Goal: Information Seeking & Learning: Check status

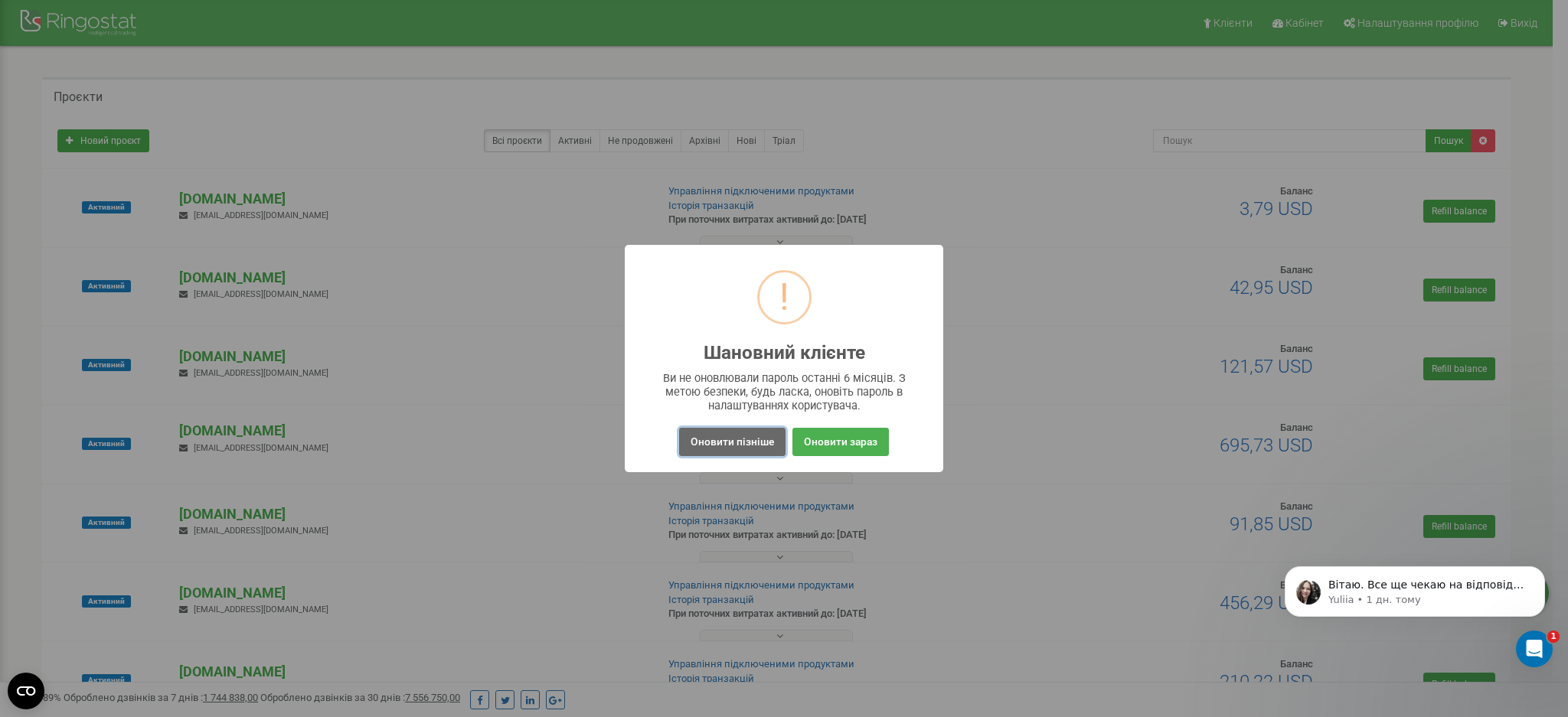
click at [748, 445] on button "Оновити пізніше" at bounding box center [731, 442] width 106 height 28
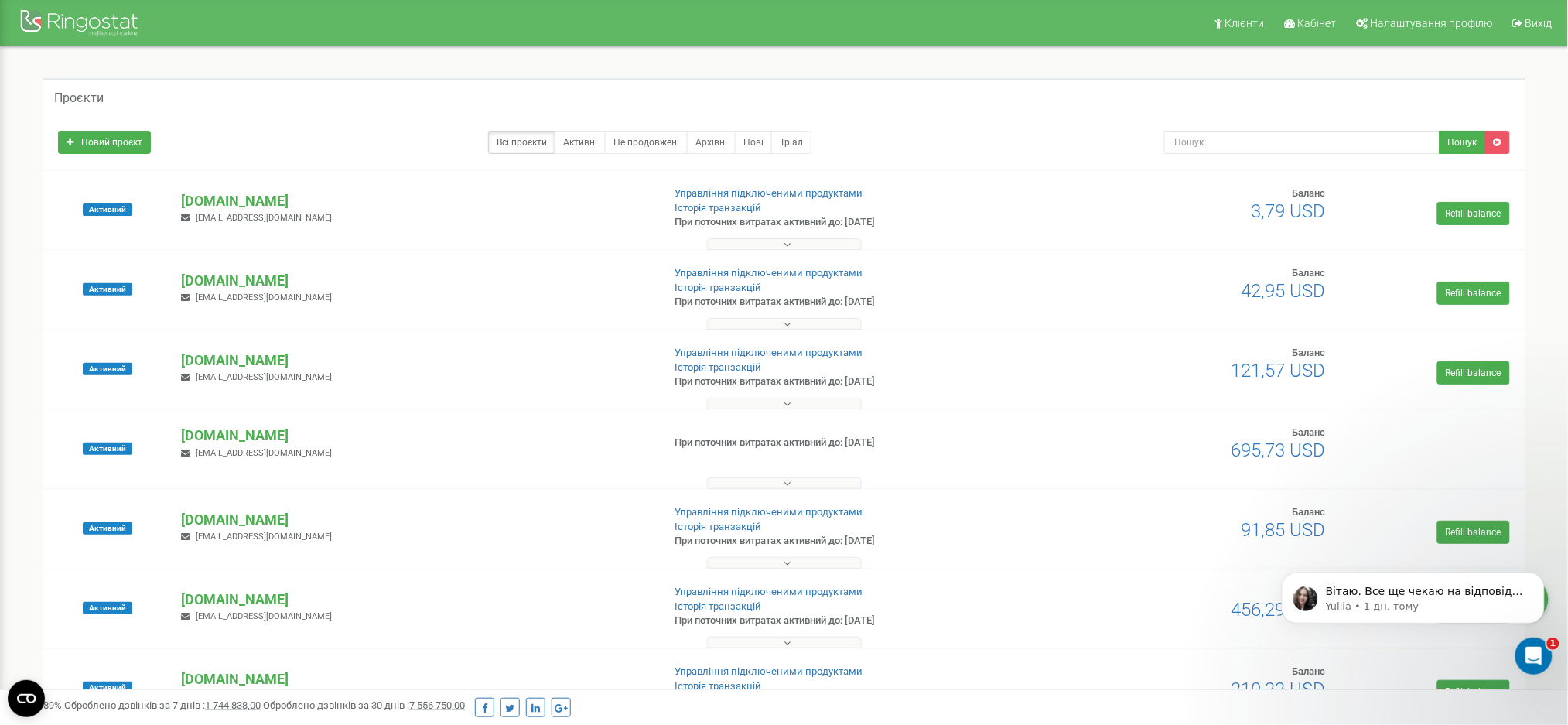
click at [788, 236] on div at bounding box center [784, 240] width 1476 height 15
click at [793, 246] on button at bounding box center [784, 243] width 155 height 12
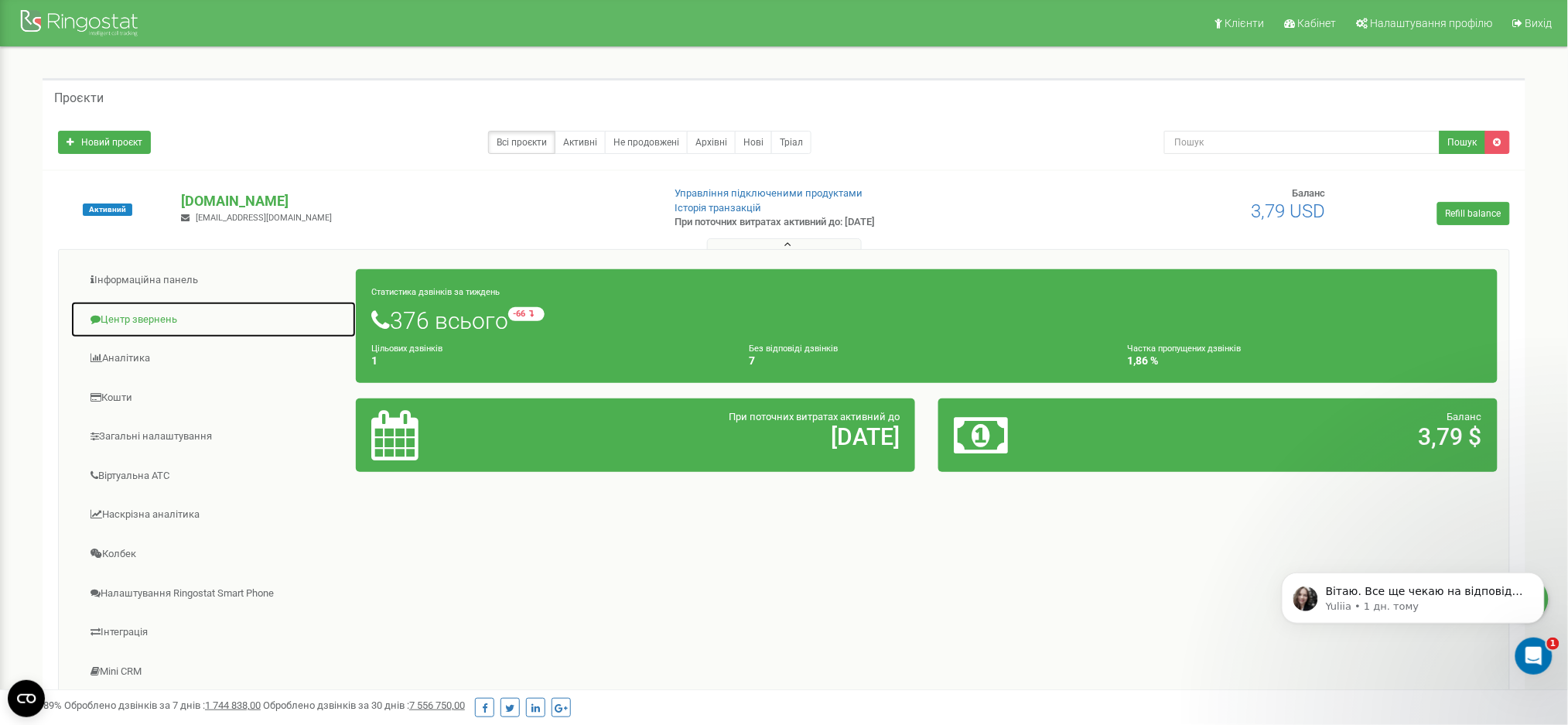
click at [144, 318] on link "Центр звернень" at bounding box center [213, 320] width 286 height 38
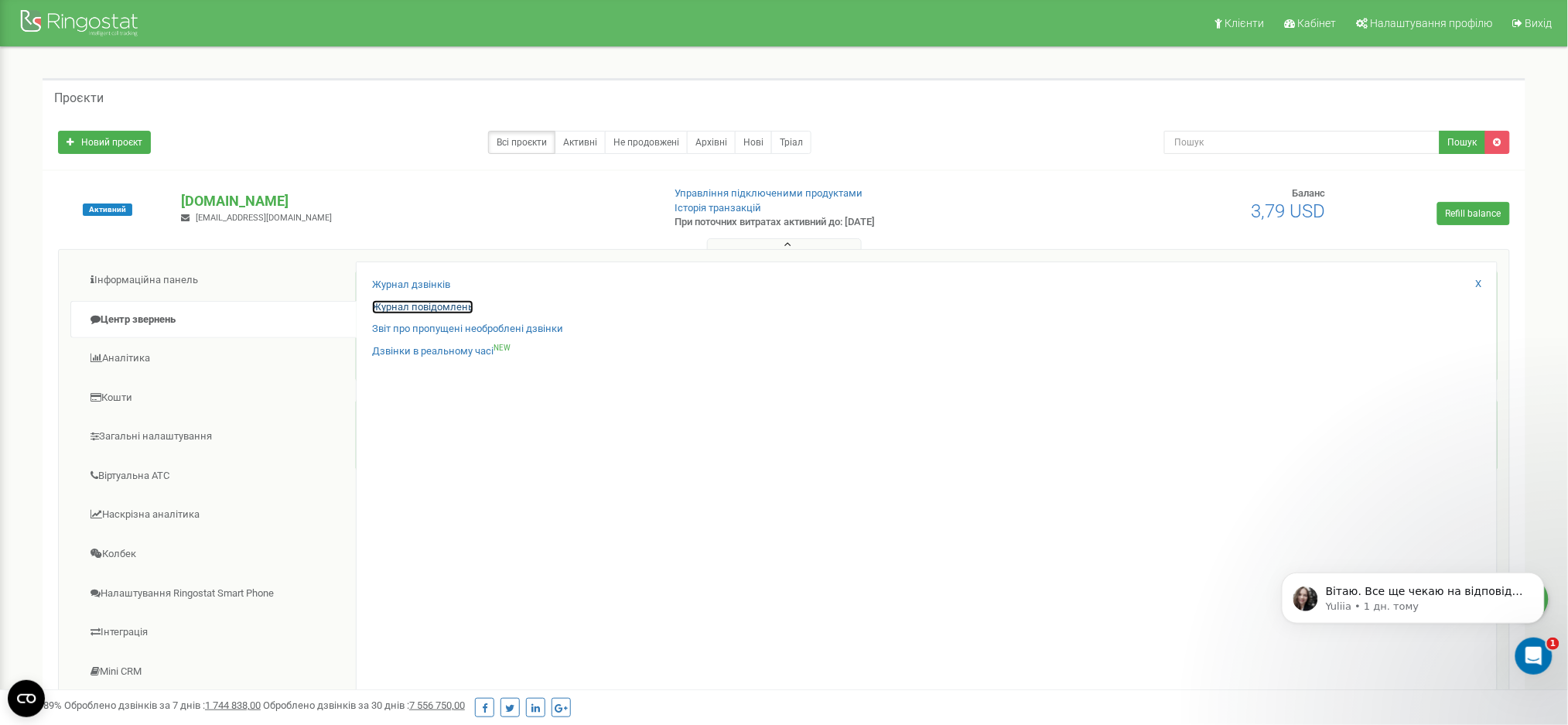
click at [386, 304] on link "Журнал повідомлень" at bounding box center [422, 307] width 101 height 15
click at [440, 282] on link "Журнал дзвінків" at bounding box center [411, 285] width 78 height 15
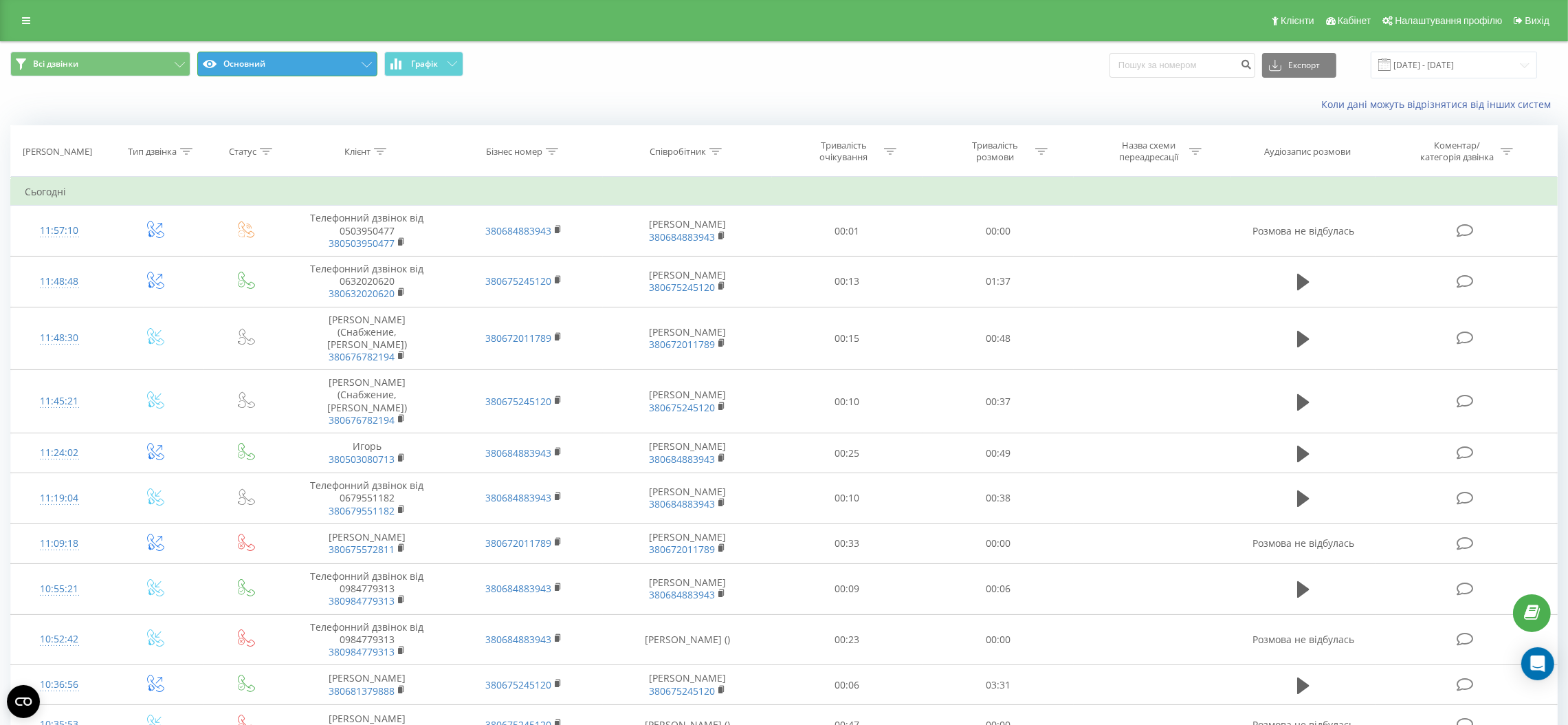
click at [348, 65] on button "Основний" at bounding box center [287, 64] width 180 height 24
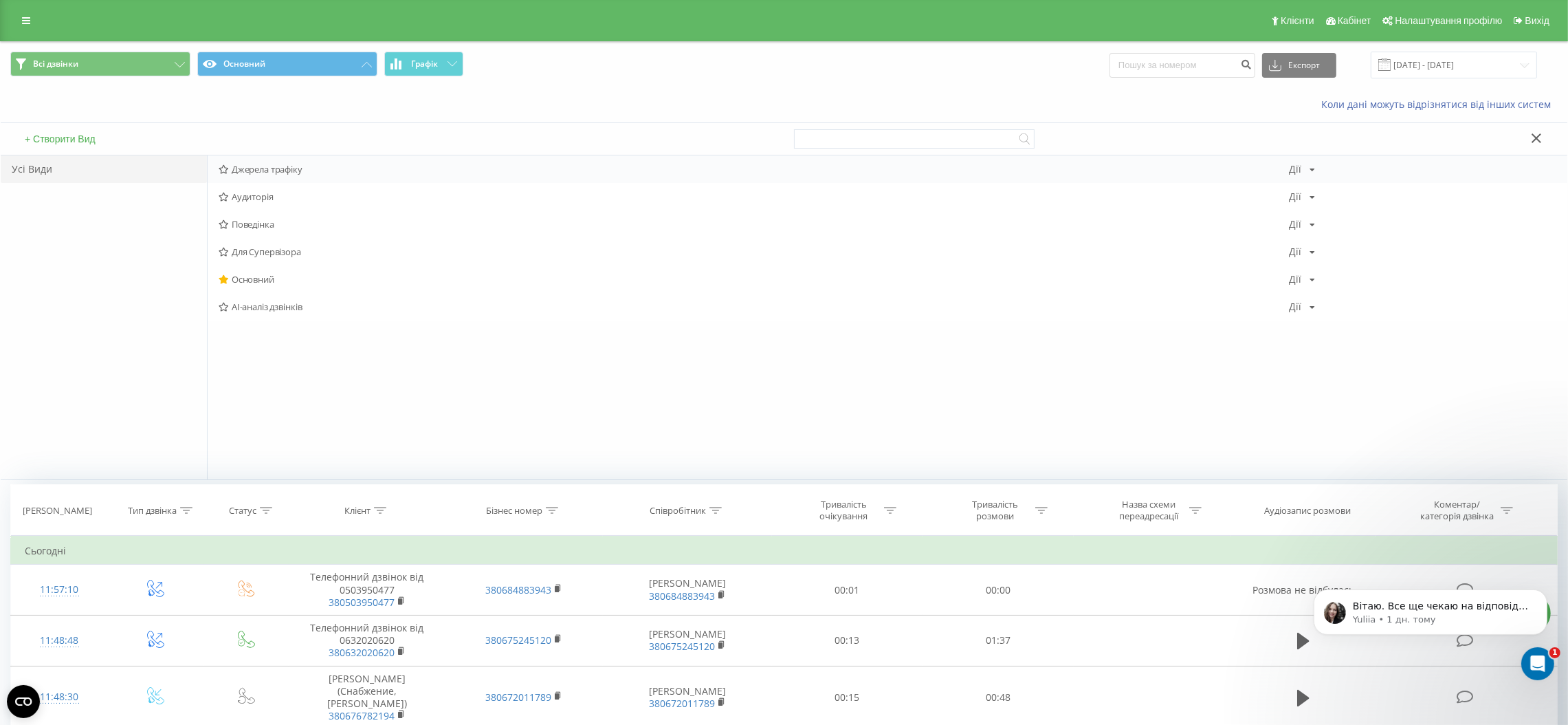
click at [269, 171] on span "Джерела трафіку" at bounding box center [754, 169] width 1071 height 9
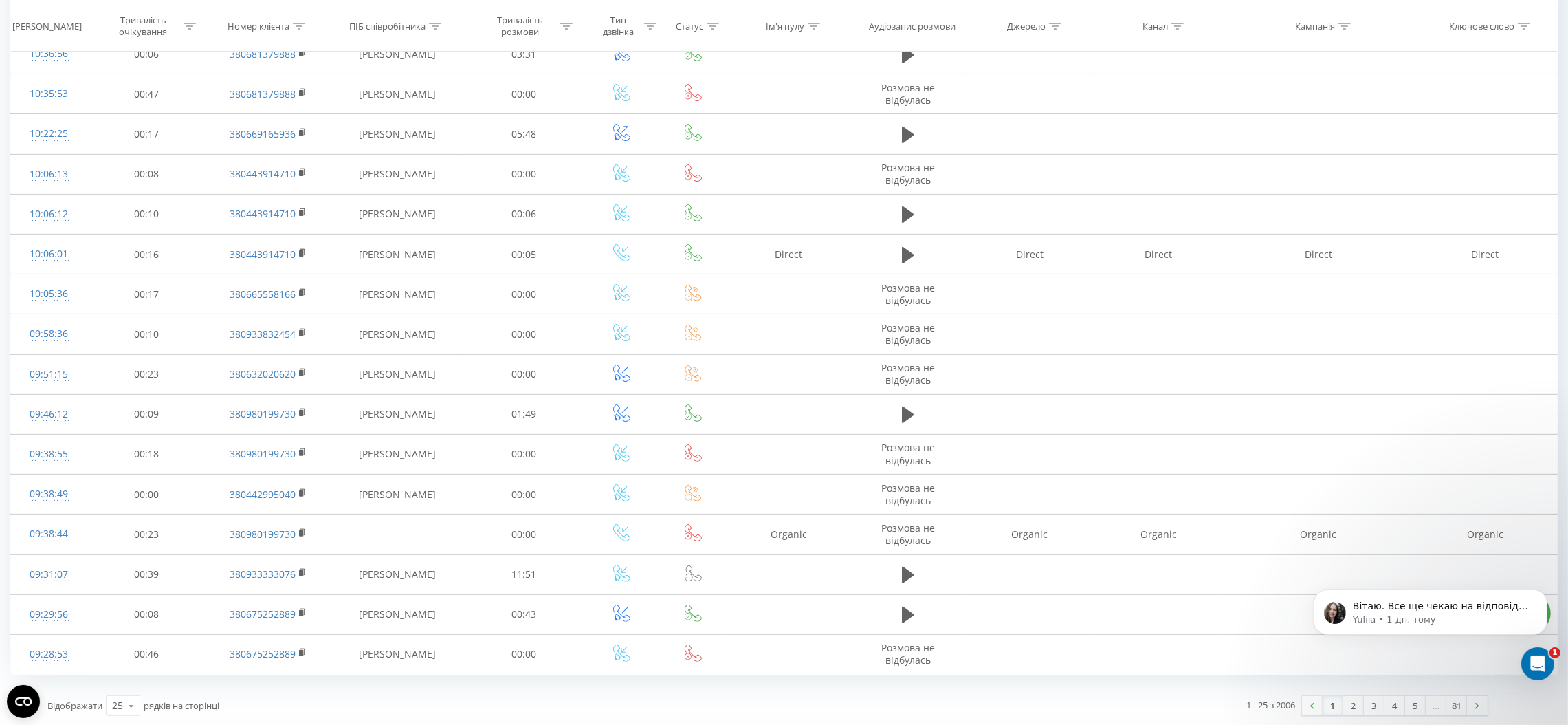
scroll to position [536, 0]
click at [1351, 704] on link "2" at bounding box center [1354, 705] width 20 height 19
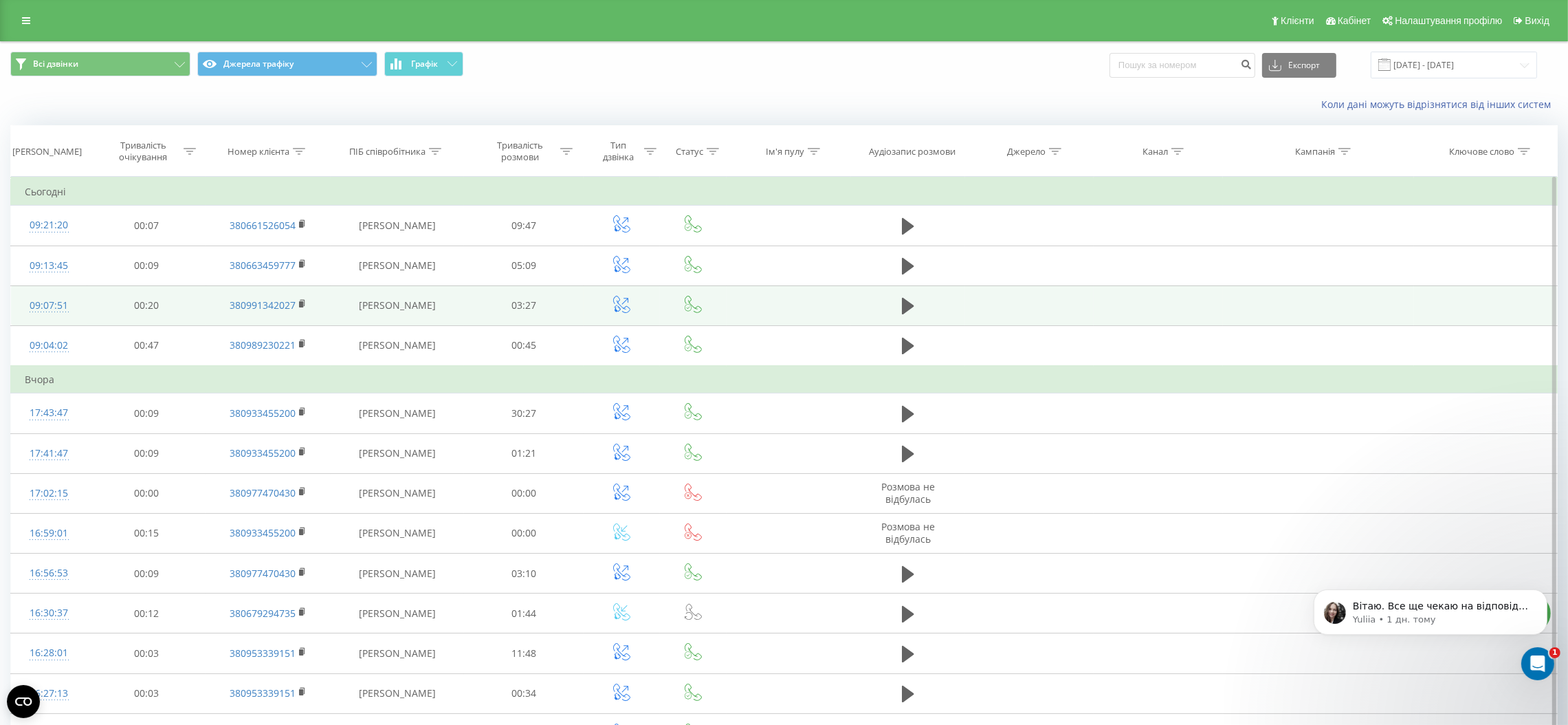
scroll to position [564, 0]
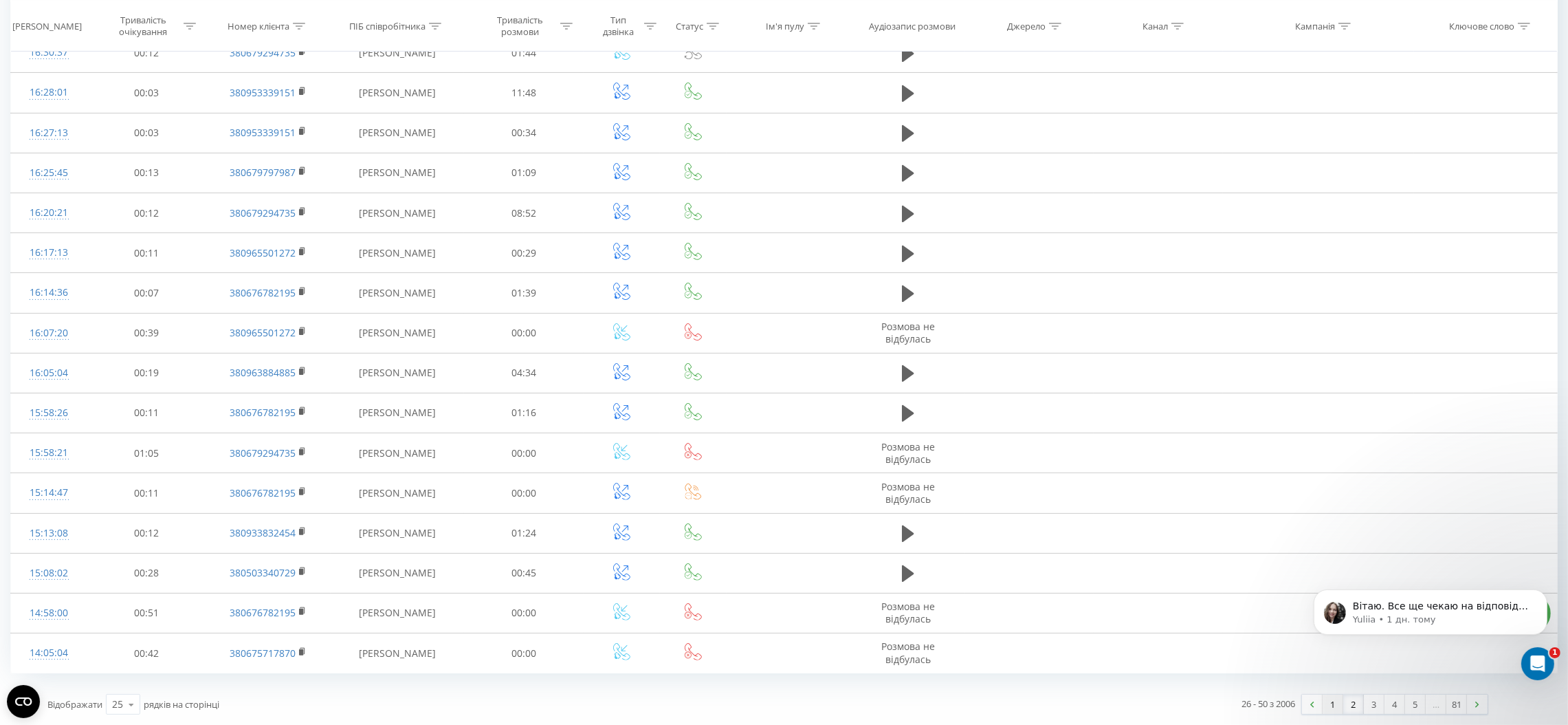
click at [1327, 701] on link "1" at bounding box center [1333, 705] width 20 height 19
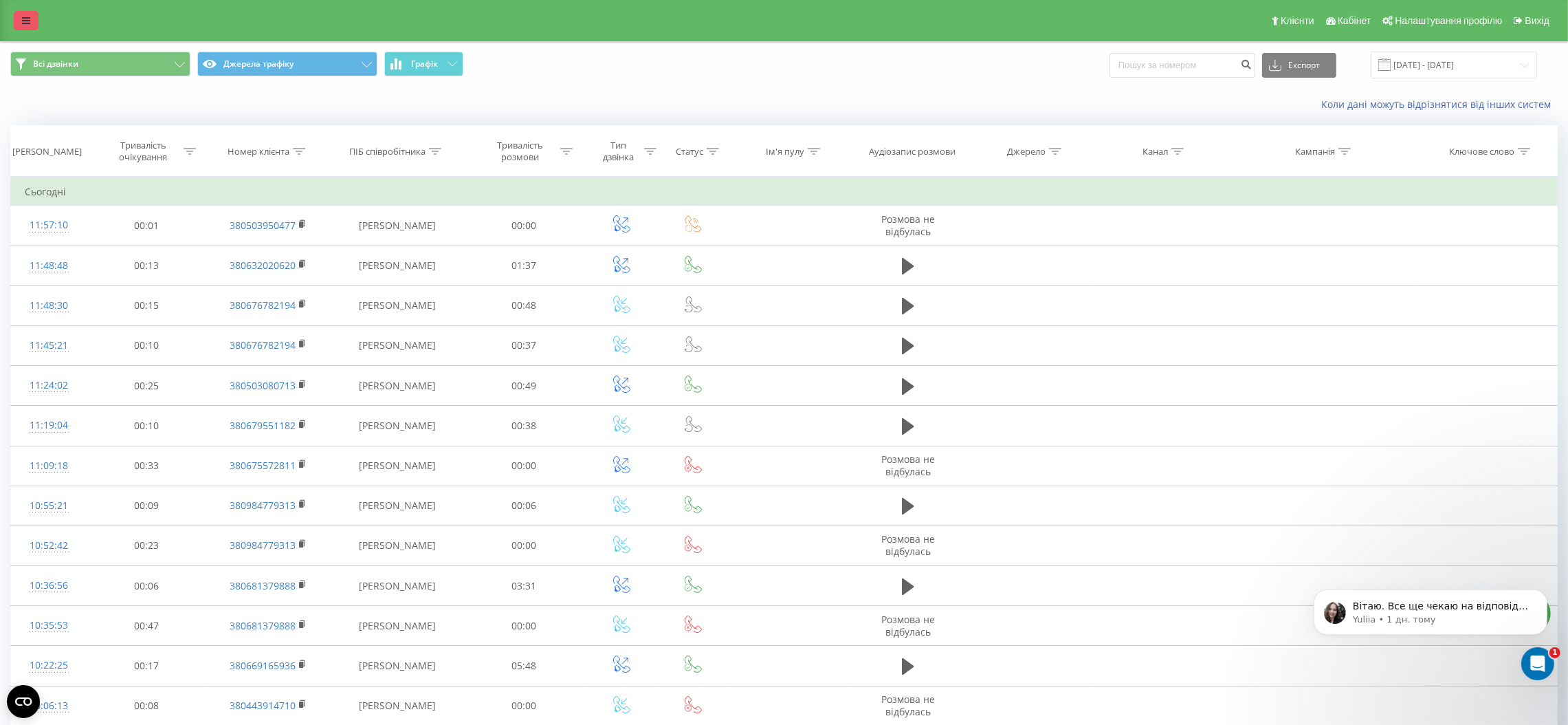
click at [20, 20] on link at bounding box center [25, 20] width 24 height 19
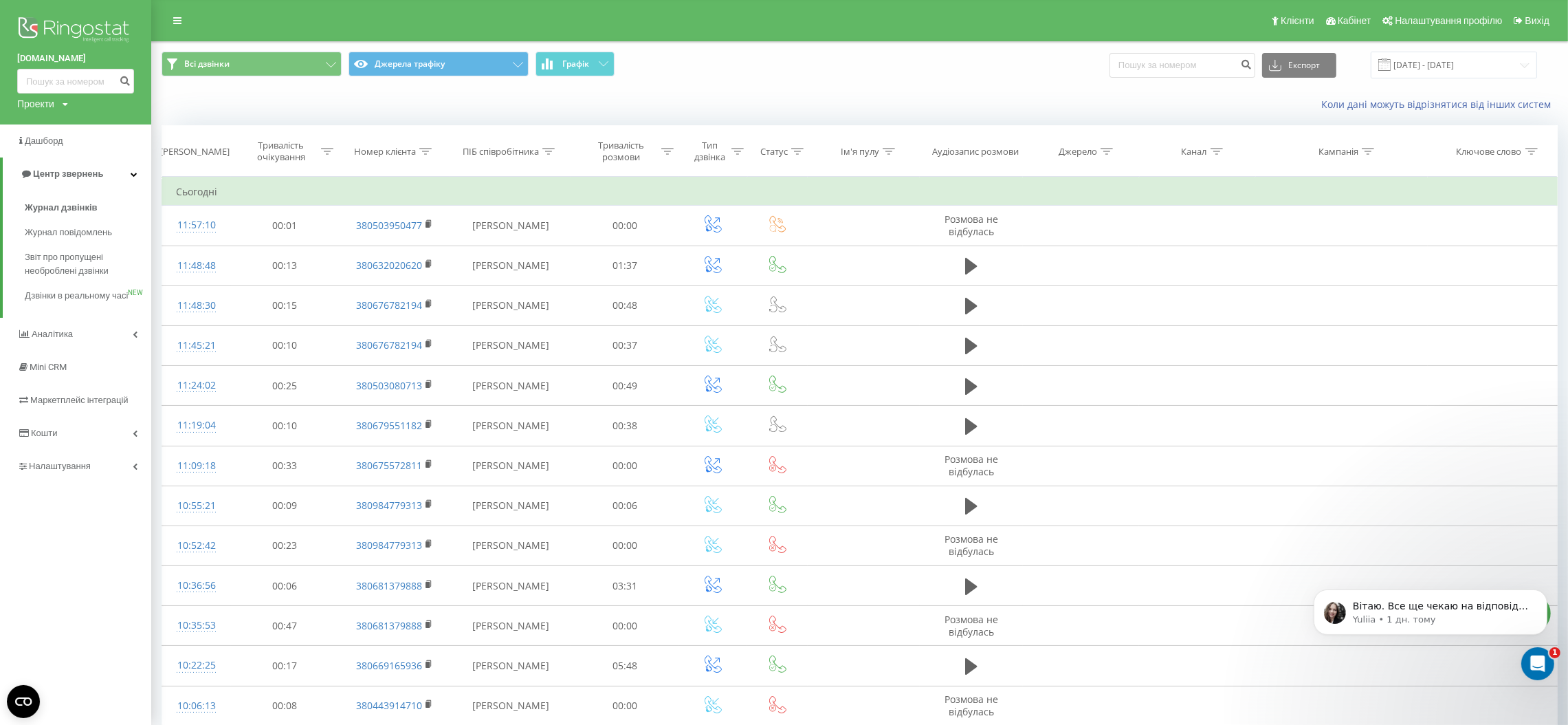
click at [74, 46] on img at bounding box center [76, 31] width 117 height 35
click at [97, 32] on img at bounding box center [76, 31] width 117 height 35
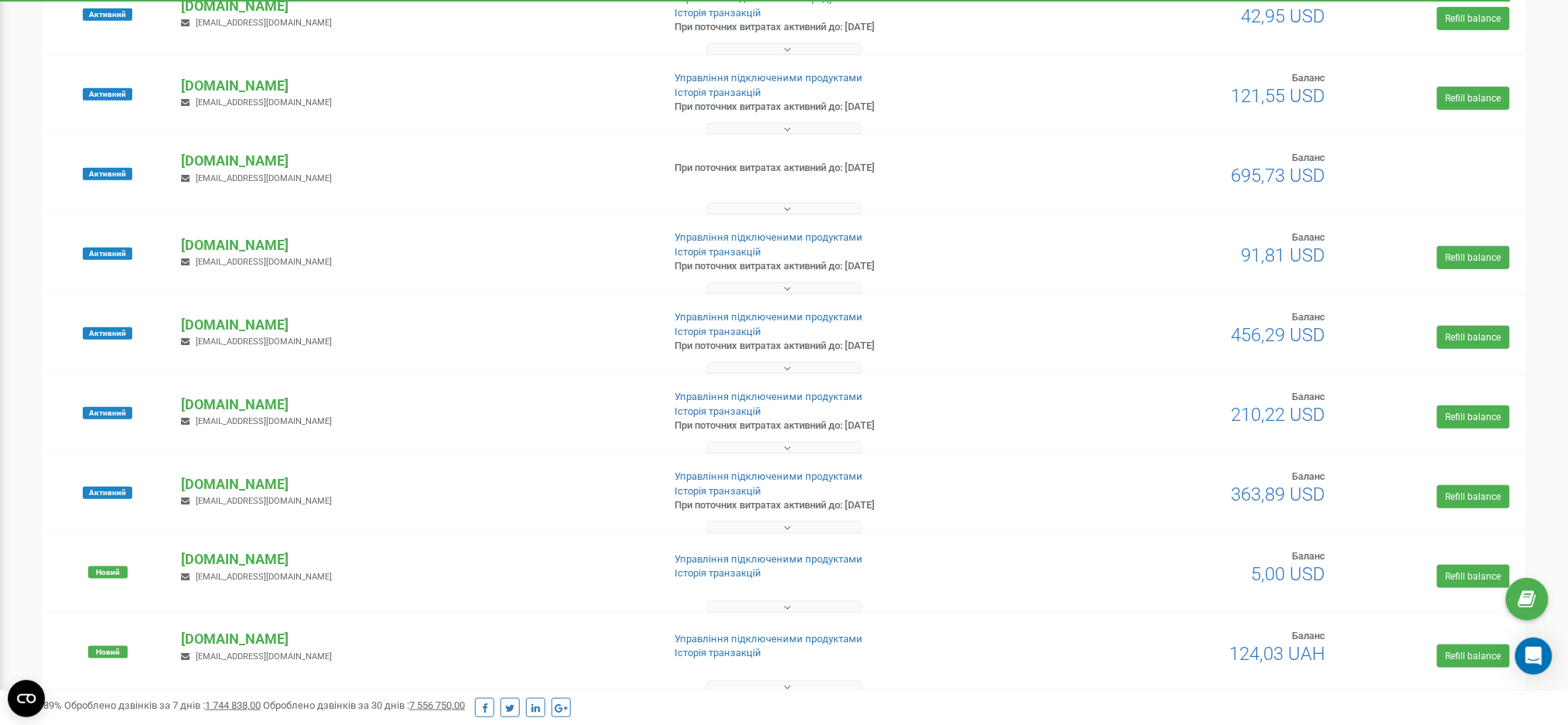
scroll to position [310, 0]
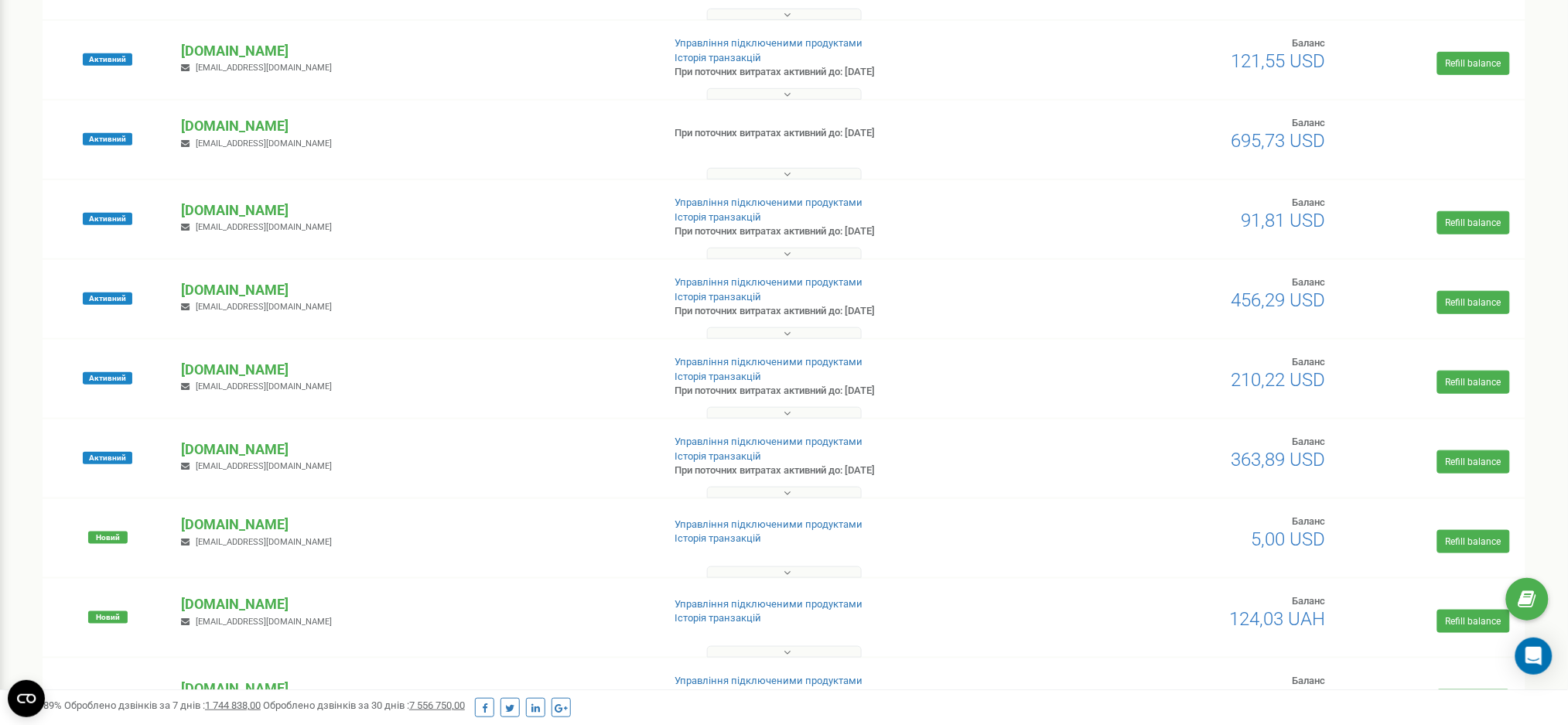
click at [784, 495] on icon at bounding box center [788, 493] width 7 height 11
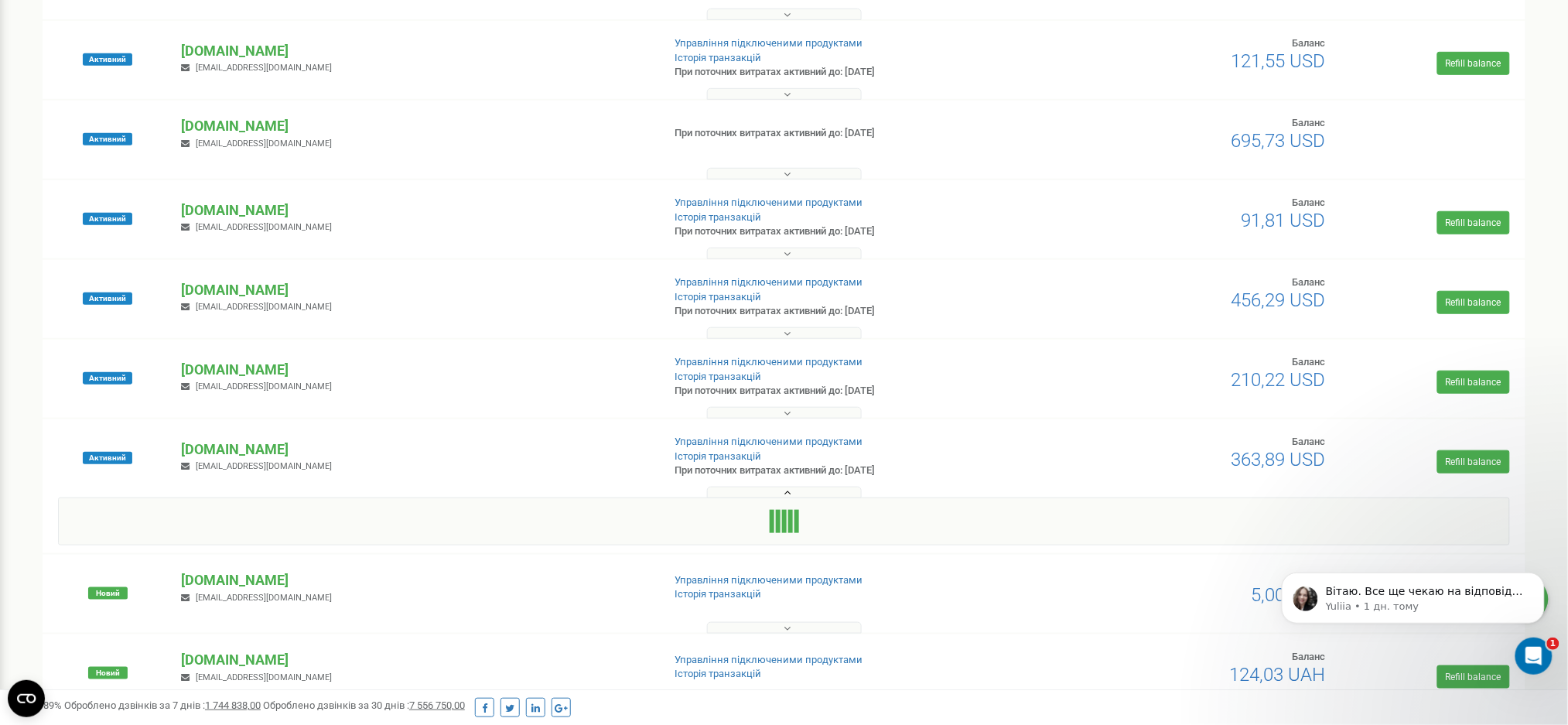
scroll to position [0, 0]
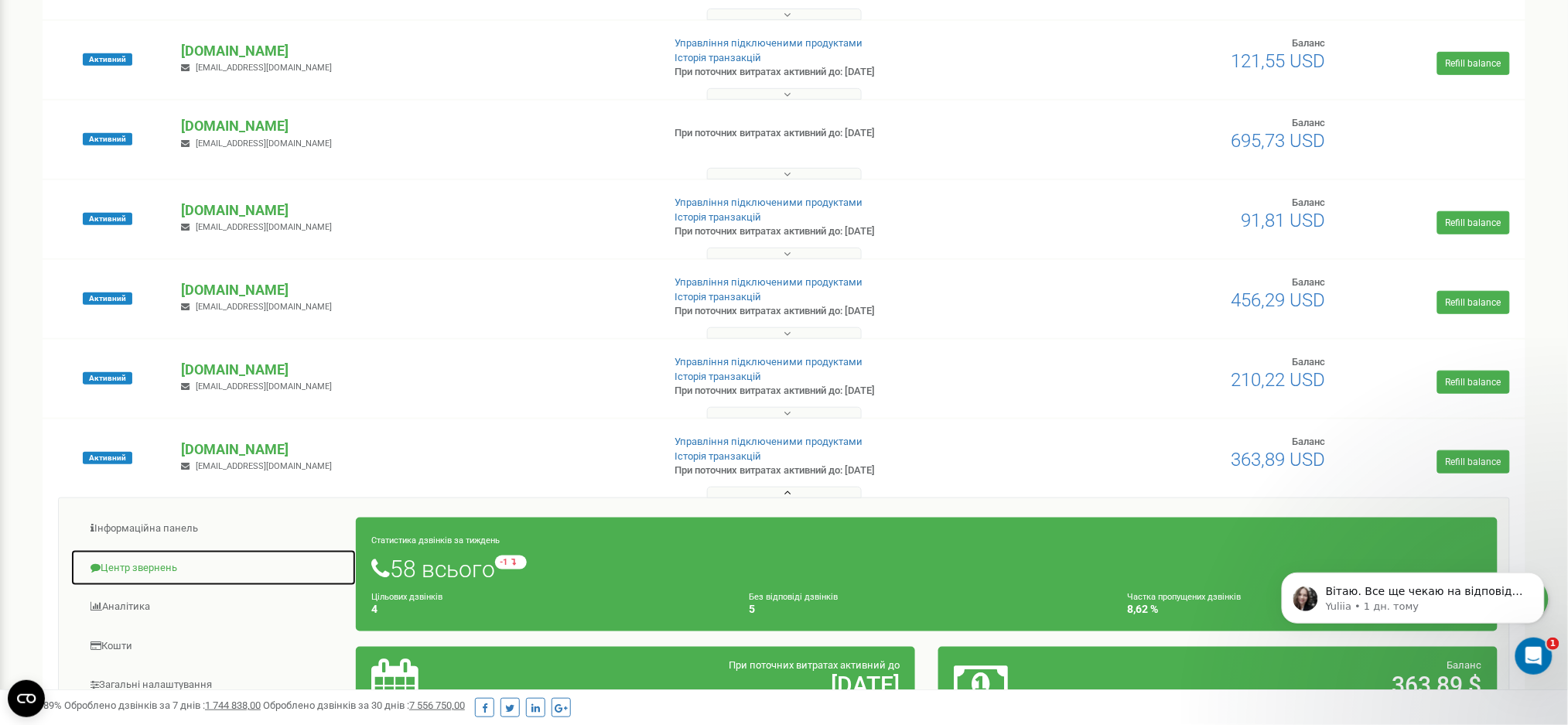
click at [164, 573] on link "Центр звернень" at bounding box center [213, 567] width 286 height 38
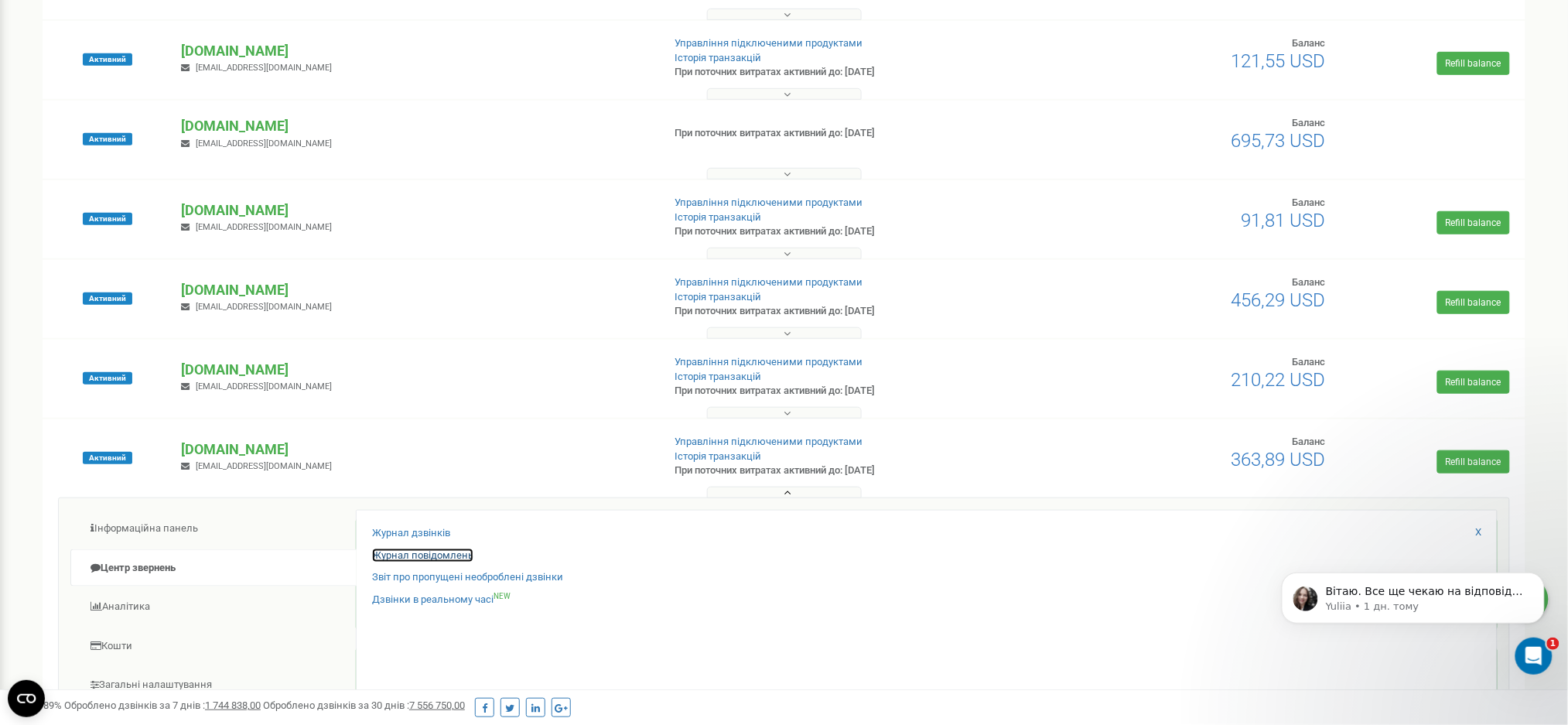
click at [416, 557] on link "Журнал повідомлень" at bounding box center [422, 556] width 101 height 15
click at [422, 527] on link "Журнал дзвінків" at bounding box center [411, 533] width 78 height 15
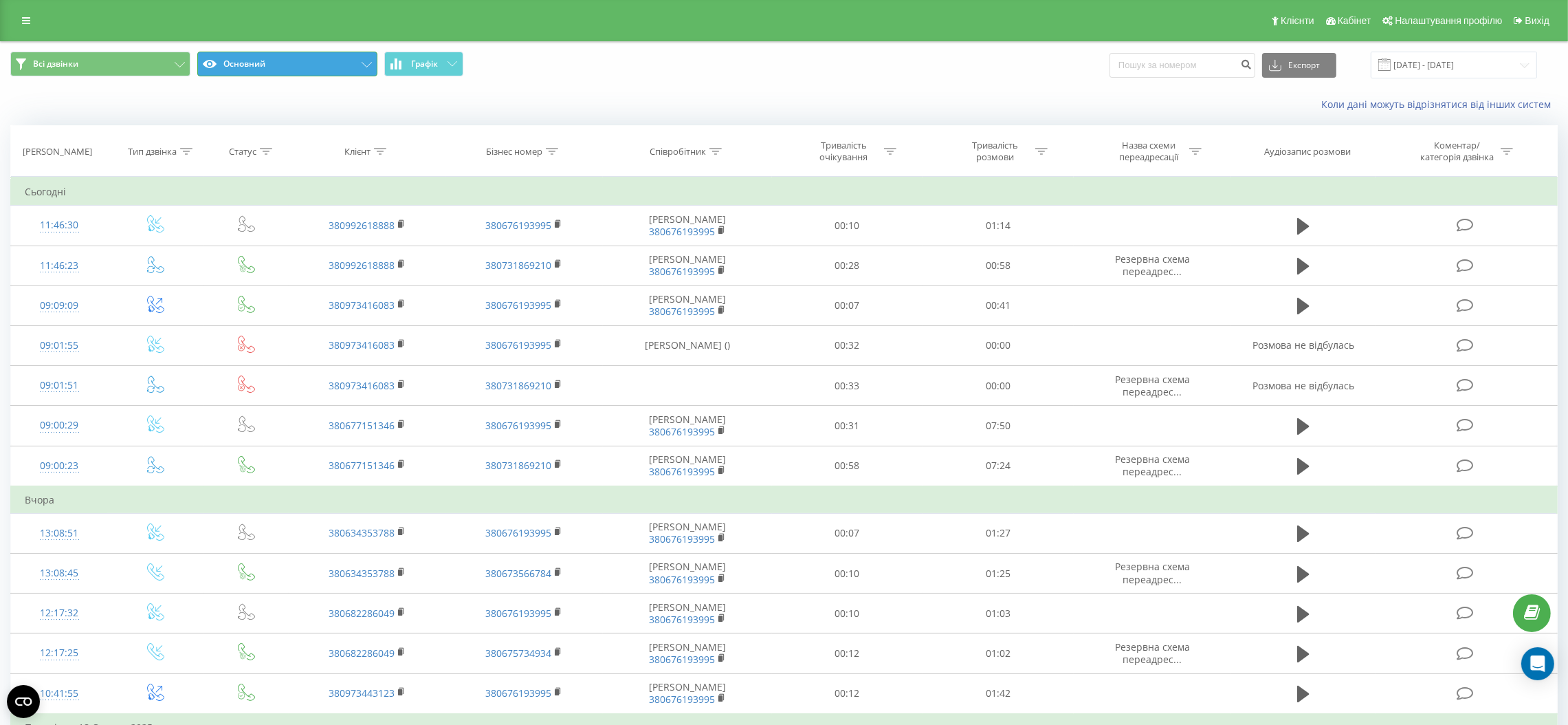
click at [316, 61] on button "Основний" at bounding box center [287, 64] width 180 height 24
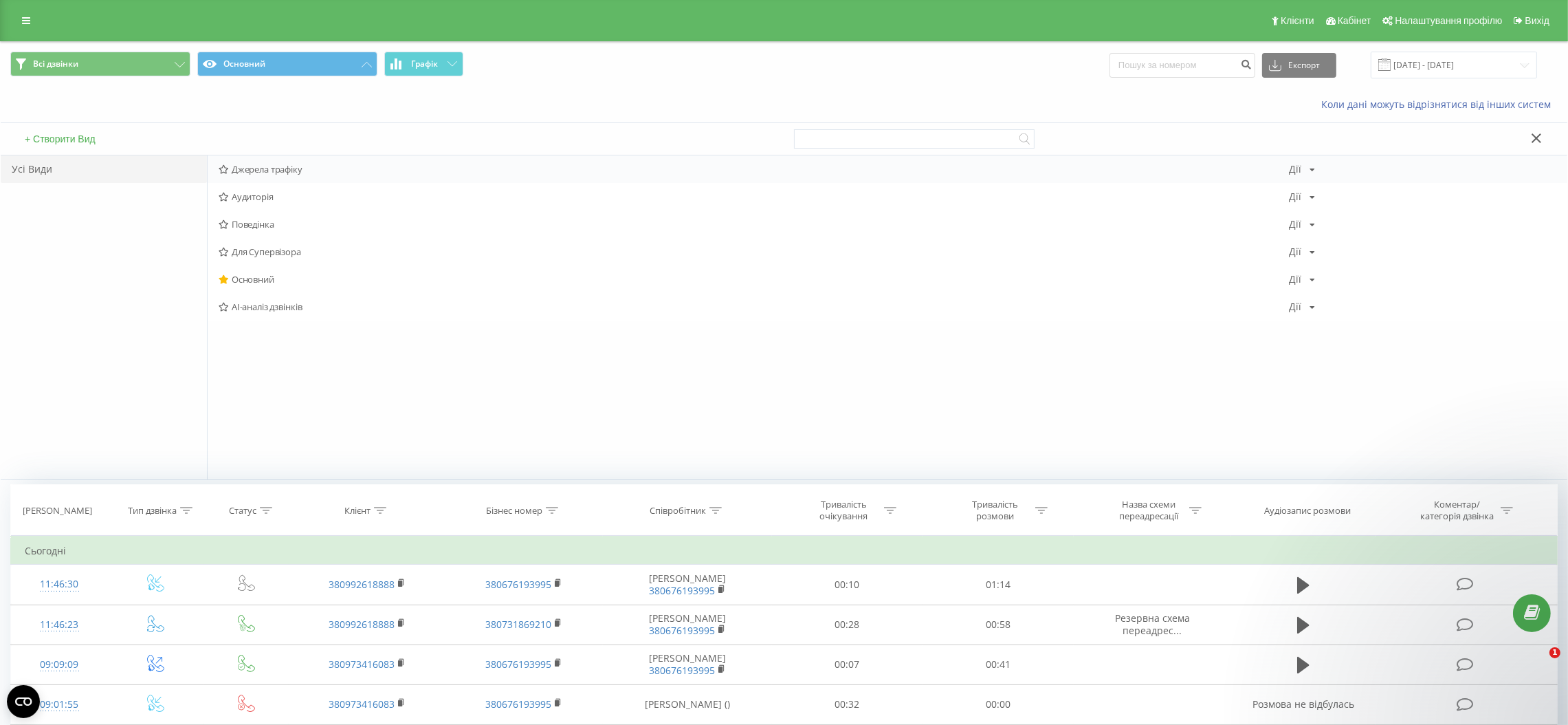
click at [290, 171] on span "Джерела трафіку" at bounding box center [754, 169] width 1071 height 9
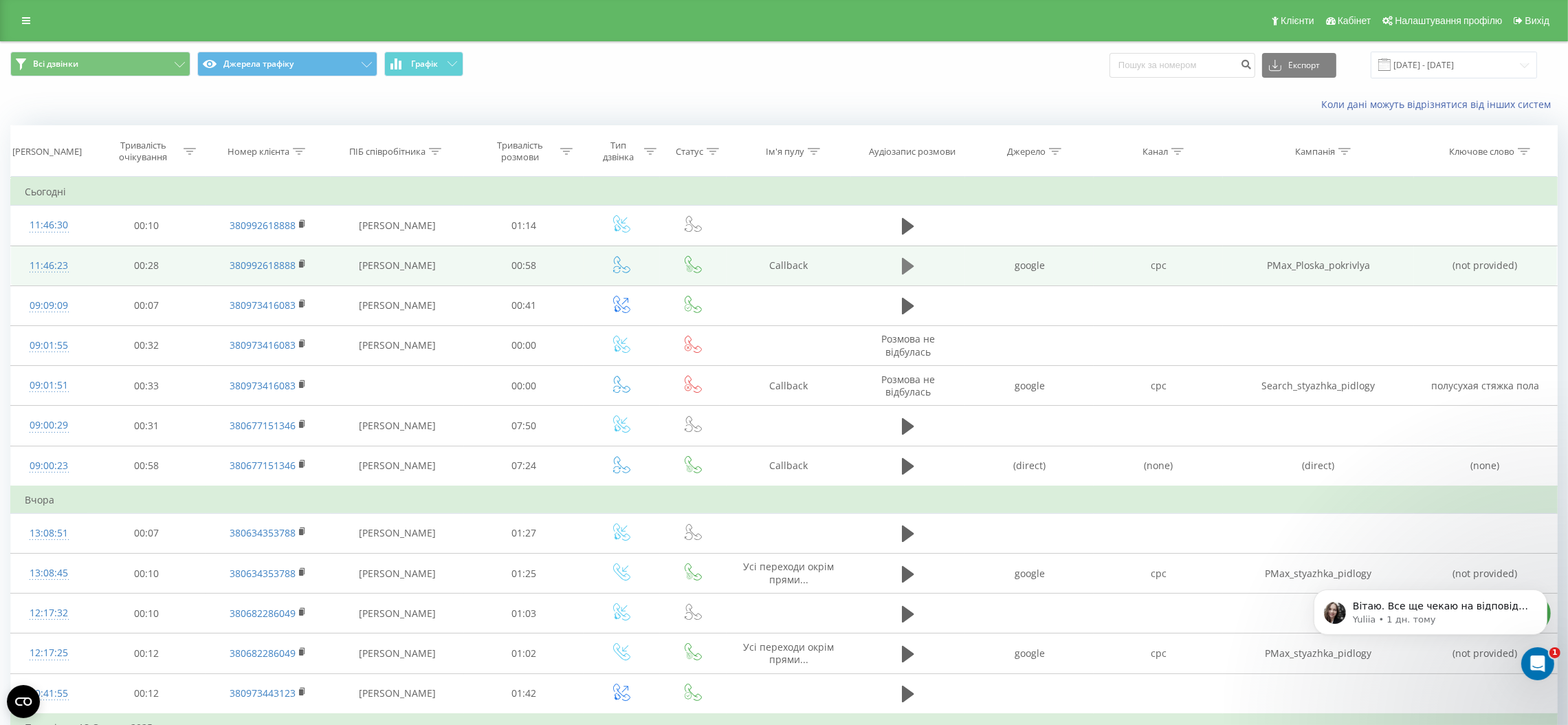
click at [909, 265] on icon at bounding box center [909, 266] width 13 height 17
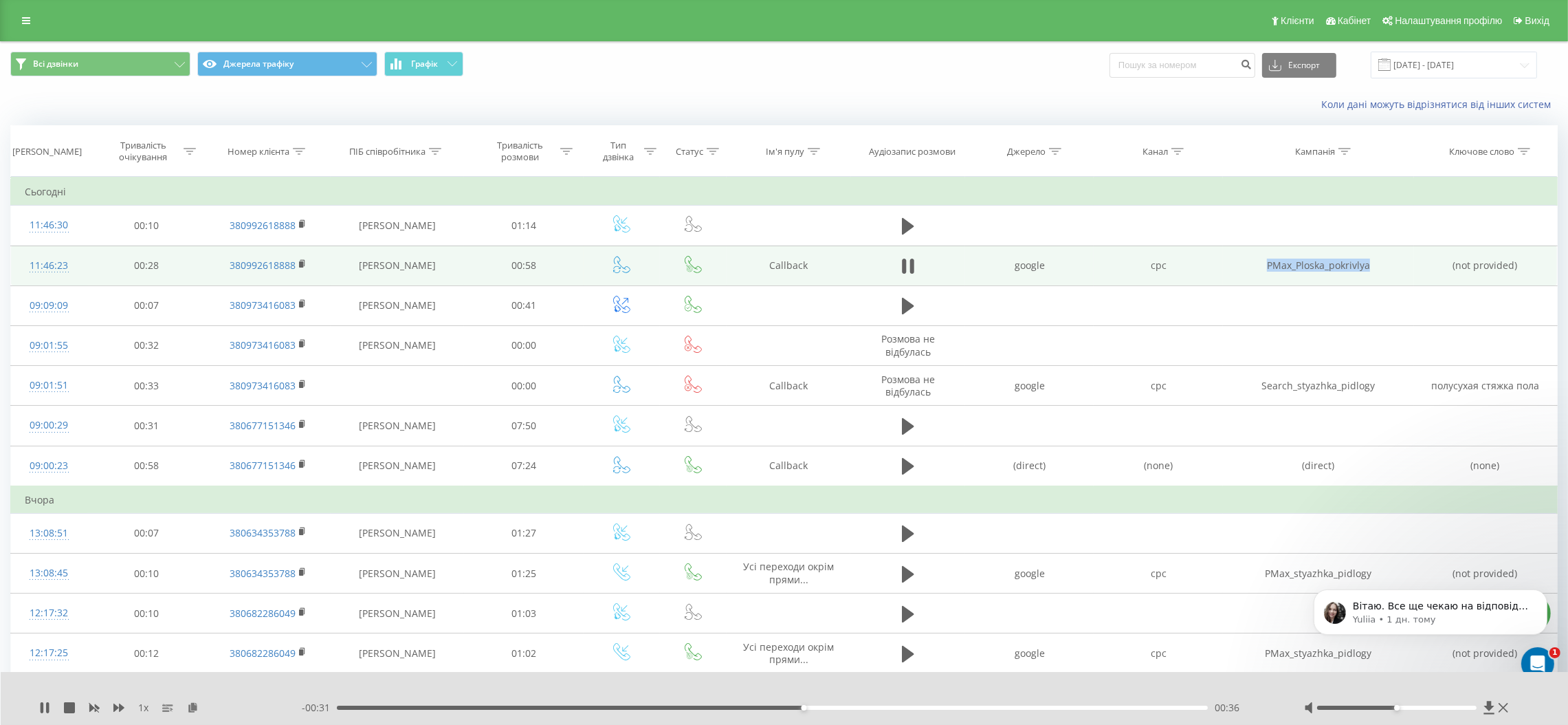
drag, startPoint x: 1267, startPoint y: 270, endPoint x: 1371, endPoint y: 271, distance: 104.0
click at [1371, 271] on td "PMax_Ploska_pokrivlya" at bounding box center [1319, 265] width 191 height 40
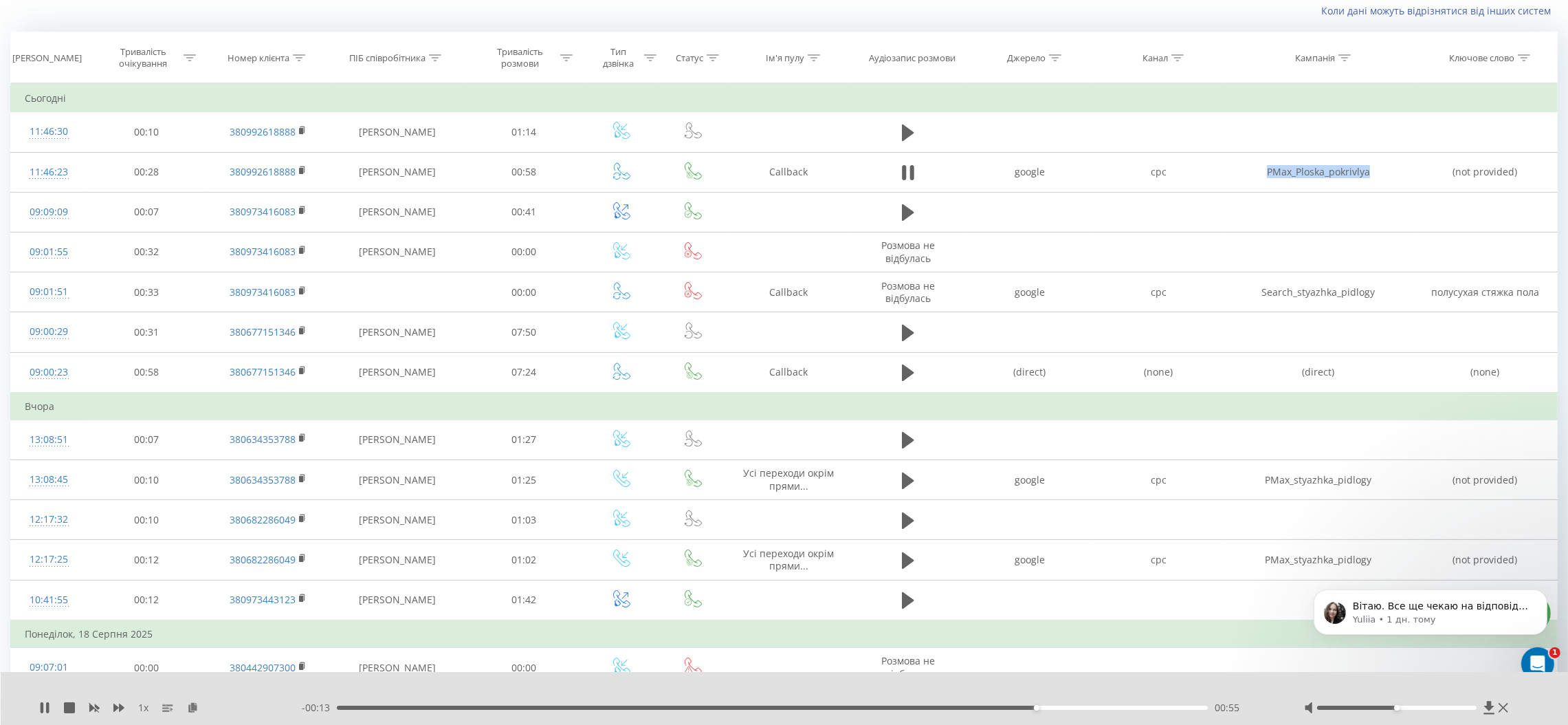
scroll to position [103, 0]
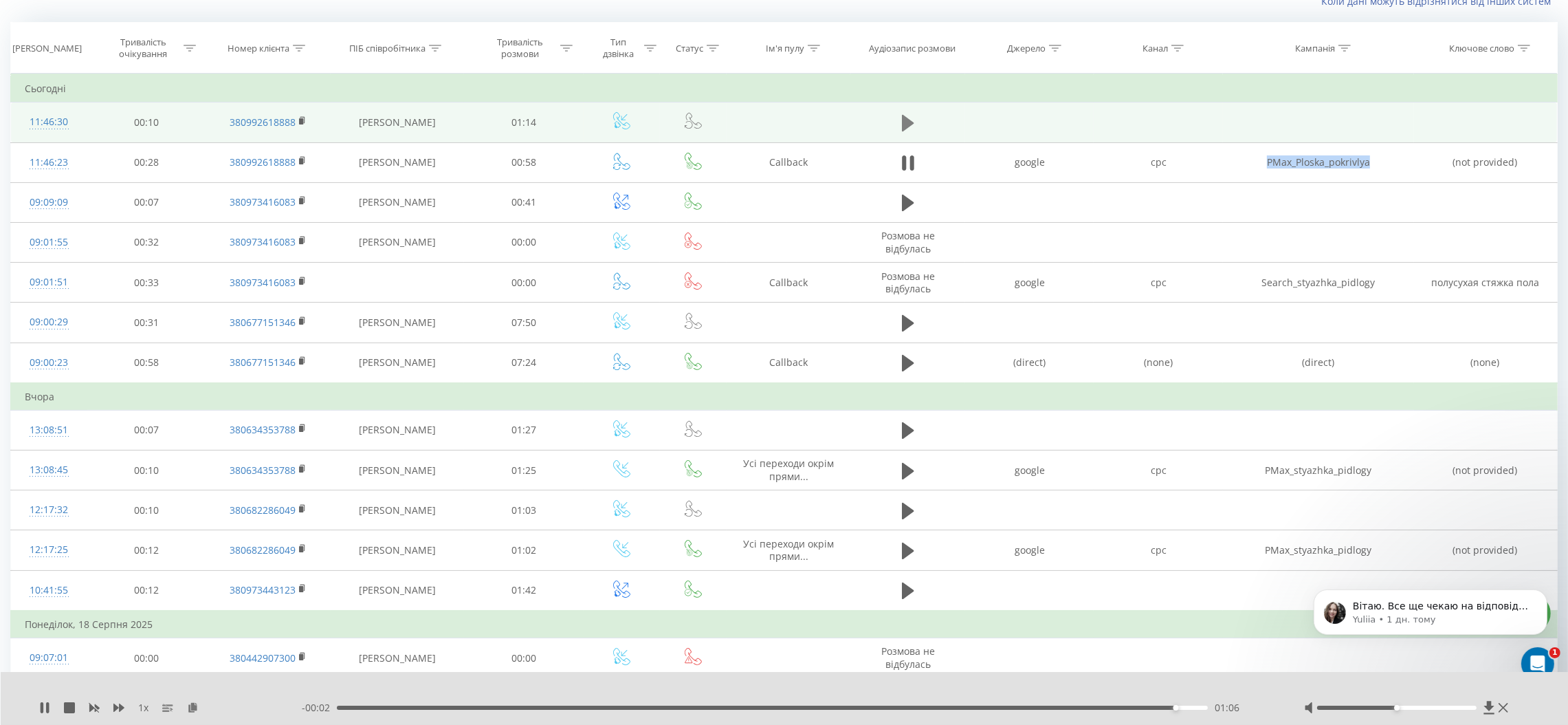
click at [902, 123] on icon at bounding box center [909, 123] width 13 height 17
click at [1507, 708] on icon at bounding box center [1503, 708] width 9 height 11
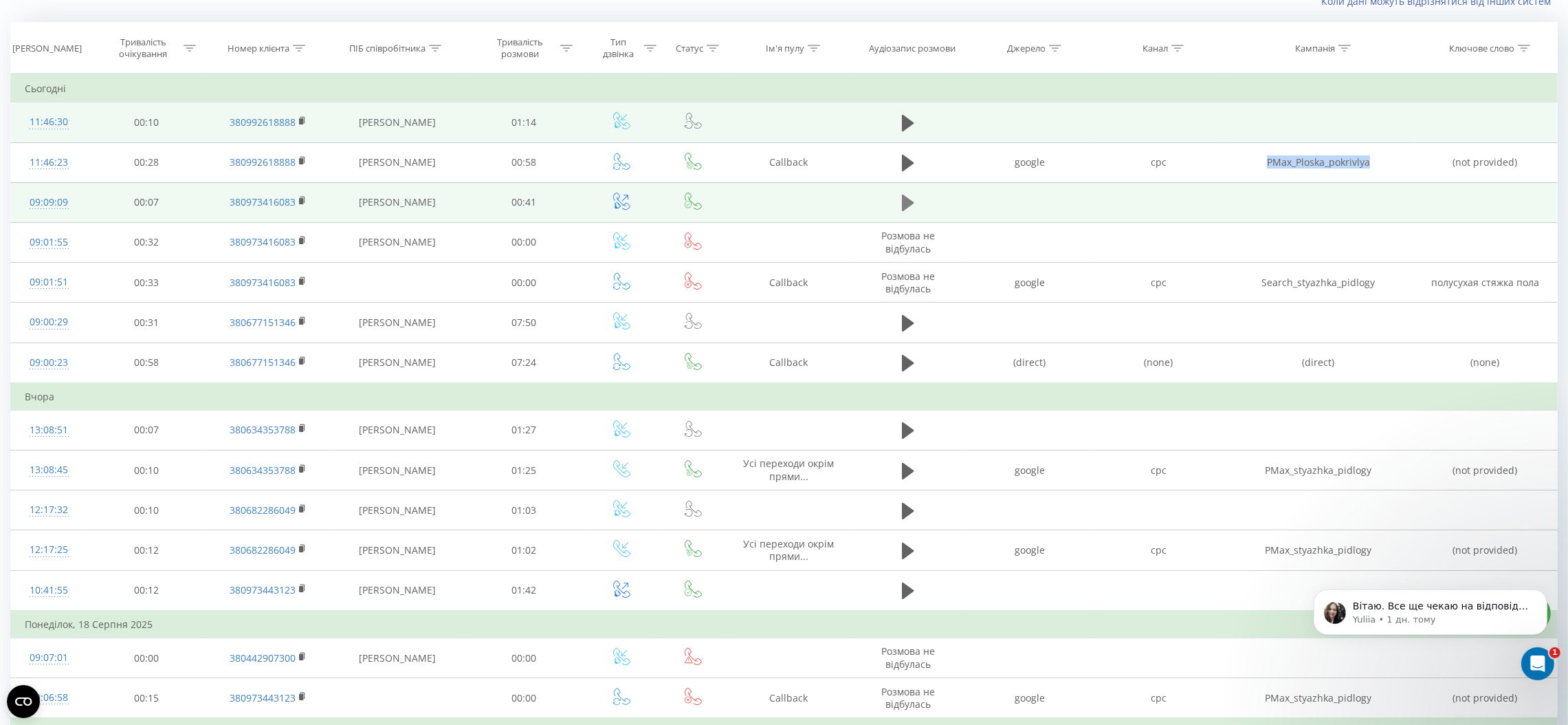
click at [902, 212] on icon at bounding box center [909, 203] width 13 height 19
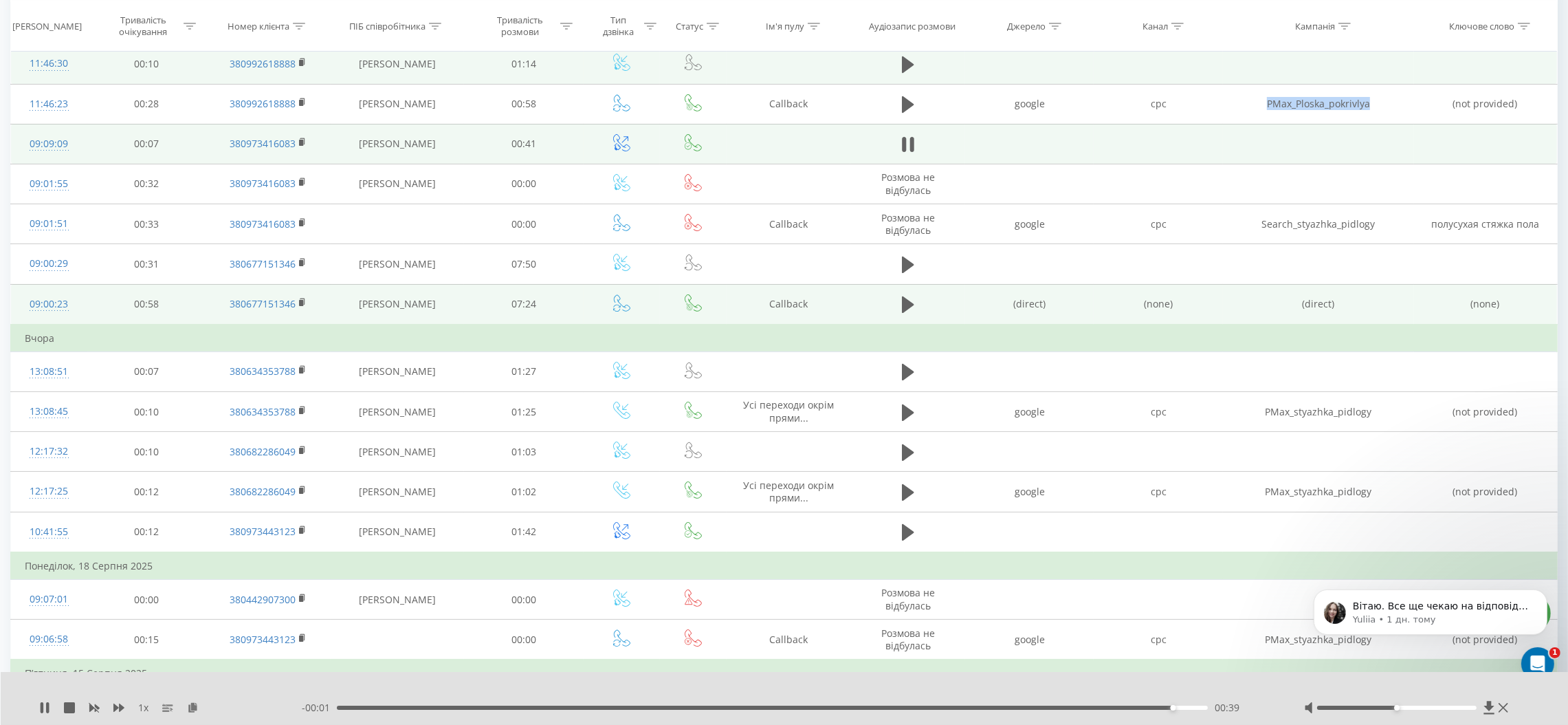
scroll to position [412, 0]
